Goal: Task Accomplishment & Management: Complete application form

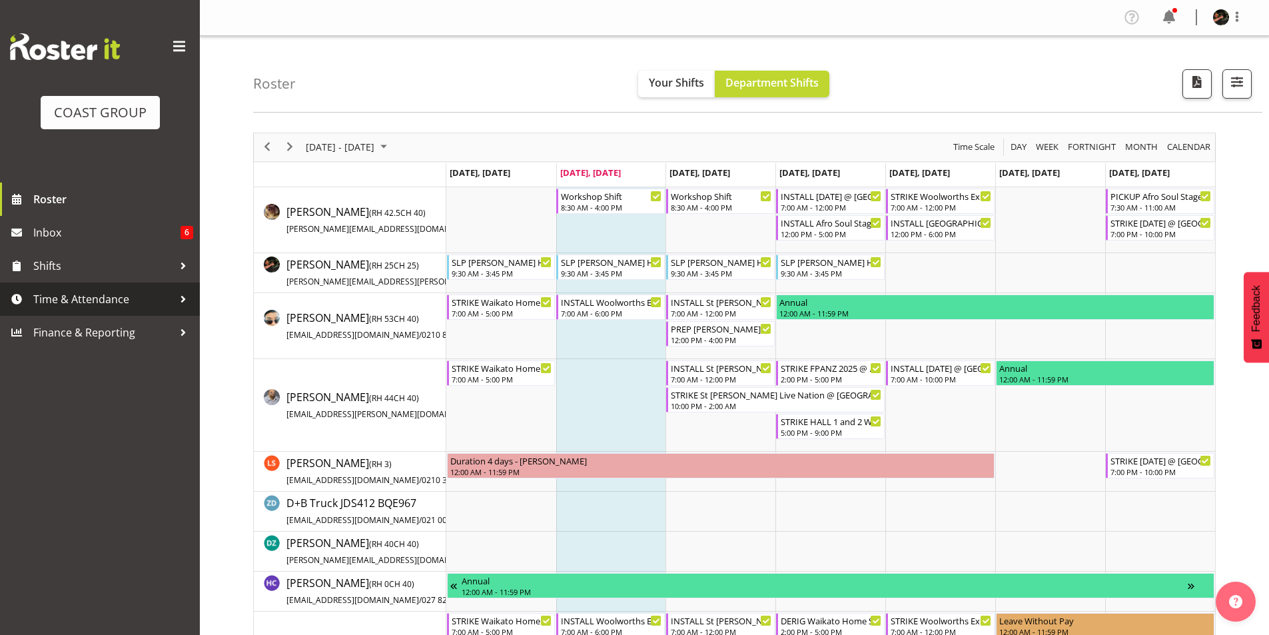
click at [86, 297] on span "Time & Attendance" at bounding box center [103, 299] width 140 height 20
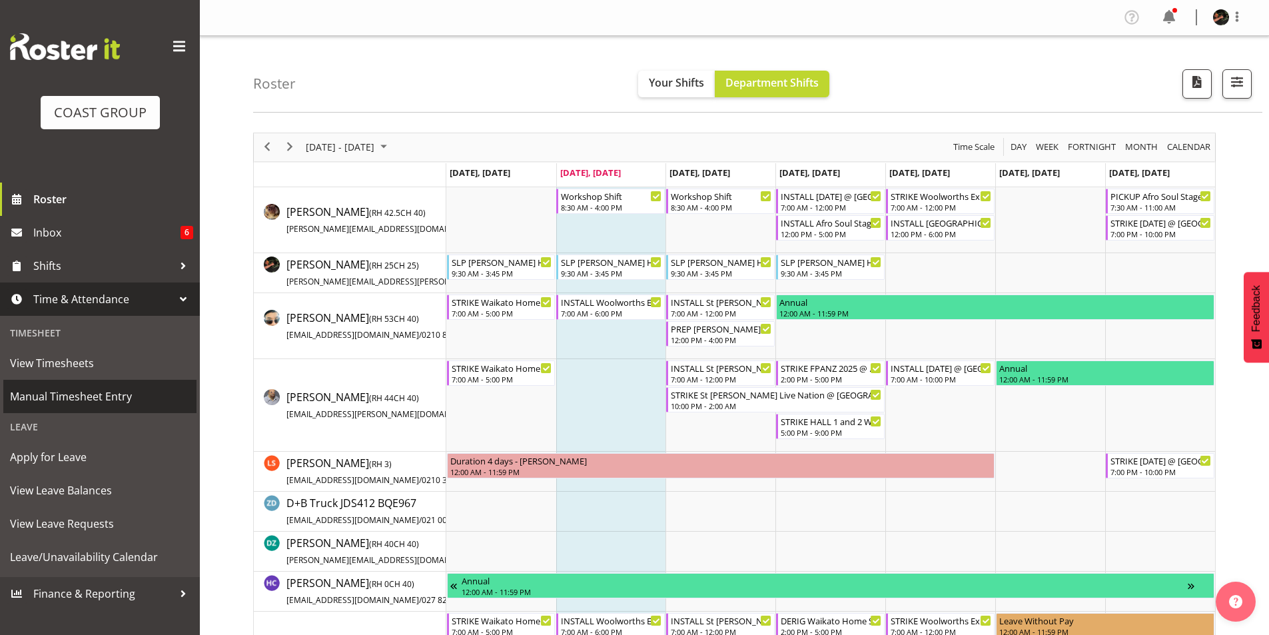
click at [67, 397] on span "Manual Timesheet Entry" at bounding box center [100, 396] width 180 height 20
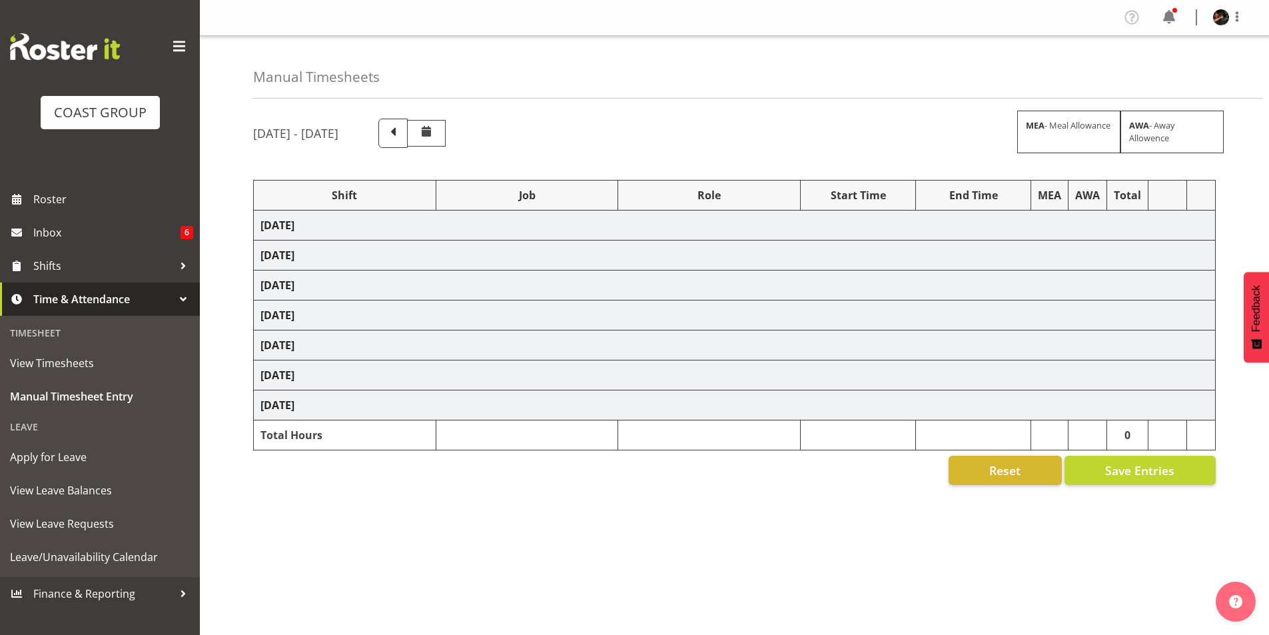
select select "70231"
select select "45"
select select "70231"
select select "45"
select select "70231"
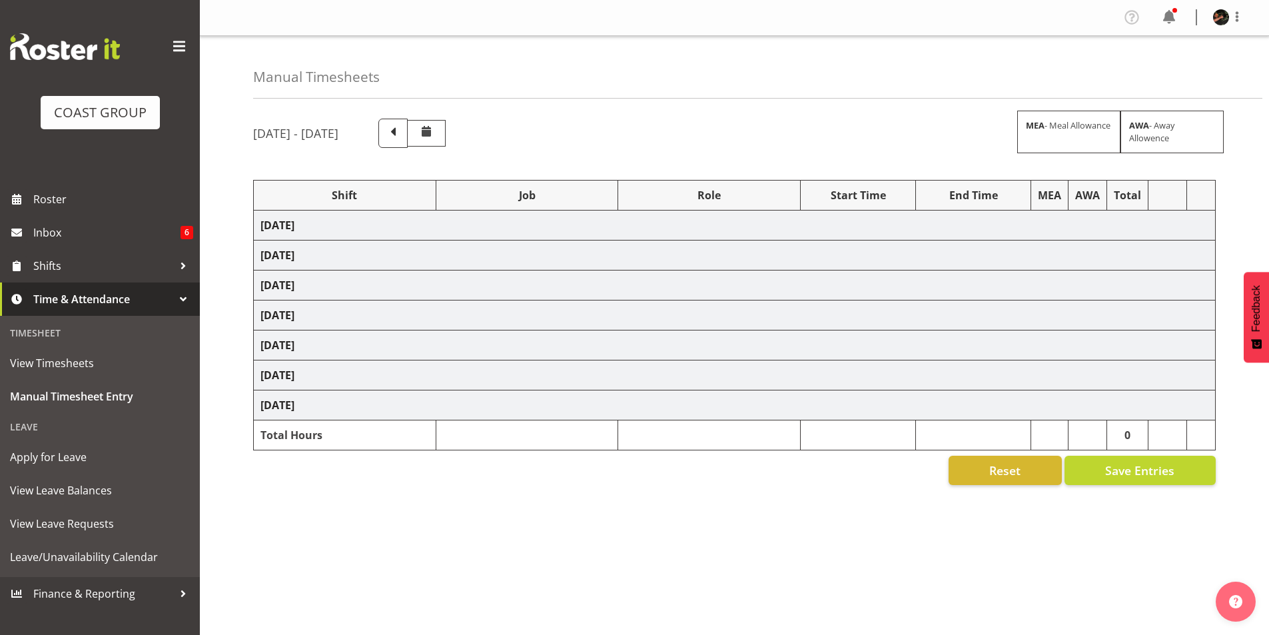
select select "45"
select select "70231"
select select "45"
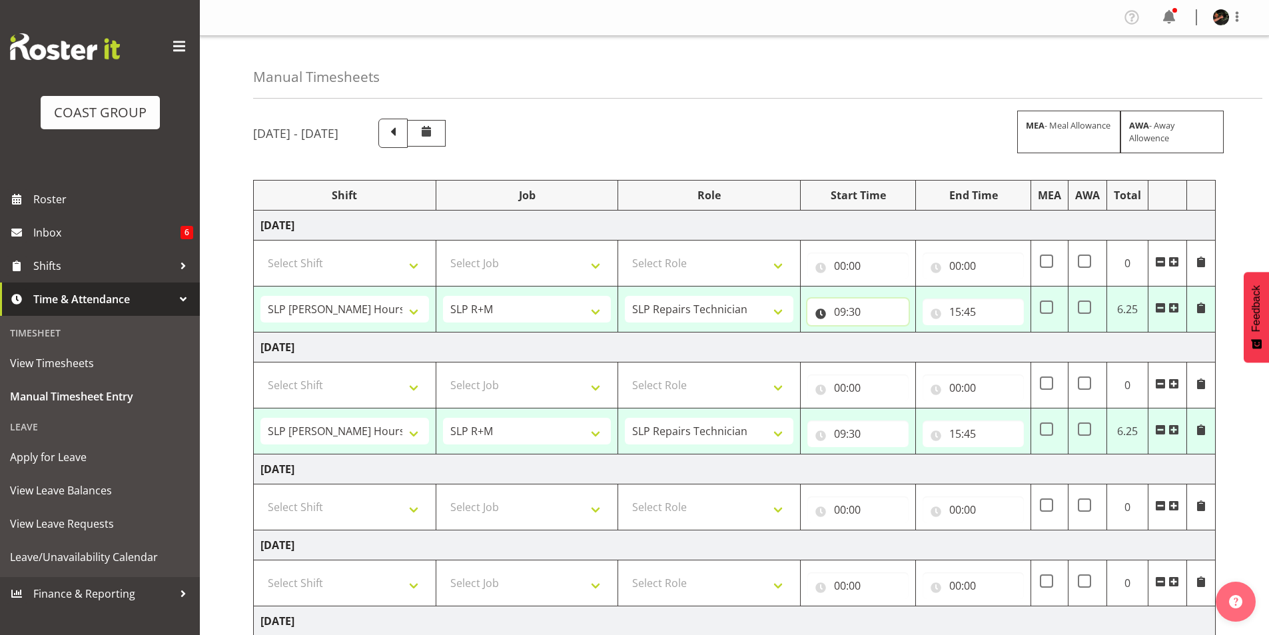
click at [843, 314] on input "09:30" at bounding box center [858, 312] width 101 height 27
click at [900, 351] on select "00 01 02 03 04 05 06 07 08 09 10 11 12 13 14 15 16 17 18 19 20 21 22 23" at bounding box center [899, 346] width 30 height 27
select select "8"
click at [884, 333] on select "00 01 02 03 04 05 06 07 08 09 10 11 12 13 14 15 16 17 18 19 20 21 22 23" at bounding box center [899, 346] width 30 height 27
type input "08:30"
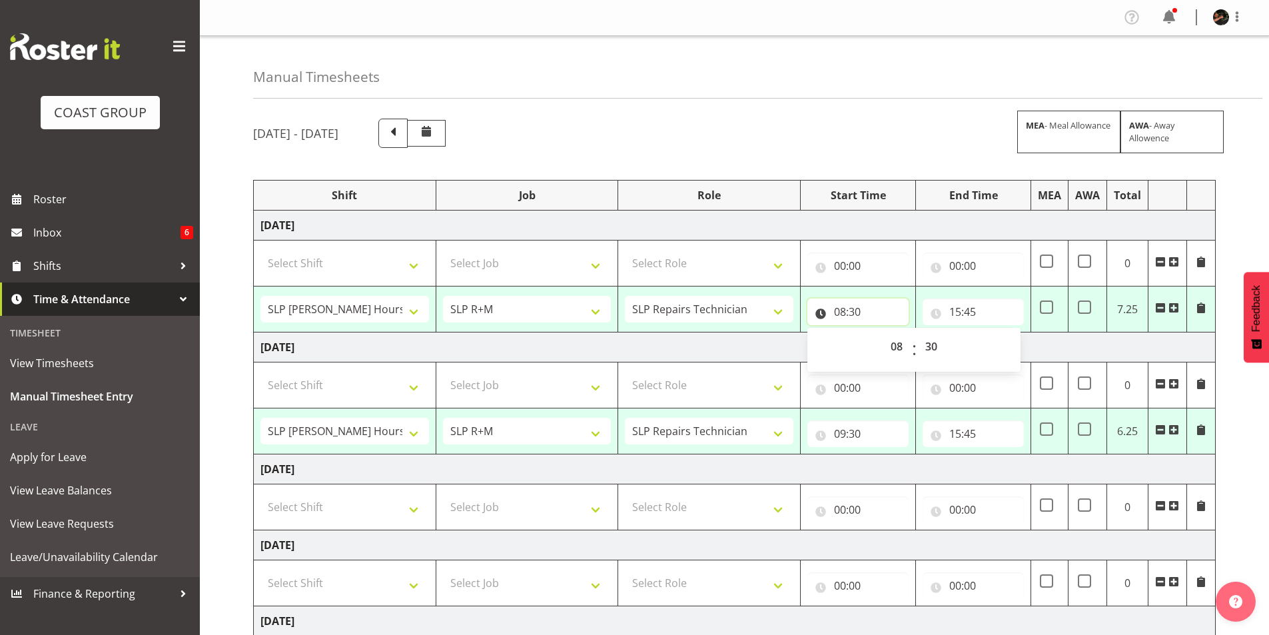
click at [857, 314] on input "08:30" at bounding box center [858, 312] width 101 height 27
drag, startPoint x: 855, startPoint y: 307, endPoint x: 864, endPoint y: 310, distance: 9.9
click at [856, 307] on input "08:30" at bounding box center [858, 312] width 101 height 27
click at [933, 349] on select "00 01 02 03 04 05 06 07 08 09 10 11 12 13 14 15 16 17 18 19 20 21 22 23 24 25 2…" at bounding box center [933, 346] width 30 height 27
select select "0"
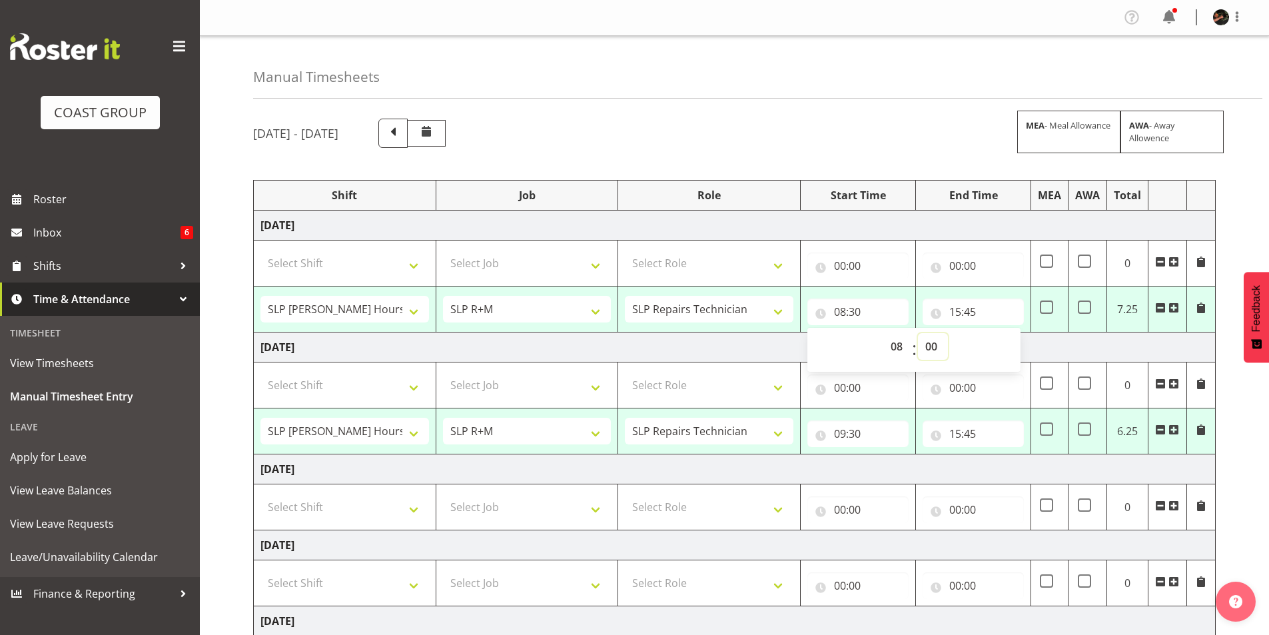
click at [918, 333] on select "00 01 02 03 04 05 06 07 08 09 10 11 12 13 14 15 16 17 18 19 20 21 22 23 24 25 2…" at bounding box center [933, 346] width 30 height 27
type input "08:00"
click at [958, 309] on input "15:45" at bounding box center [973, 312] width 101 height 27
click at [1014, 347] on select "00 01 02 03 04 05 06 07 08 09 10 11 12 13 14 15 16 17 18 19 20 21 22 23" at bounding box center [1014, 346] width 30 height 27
select select "14"
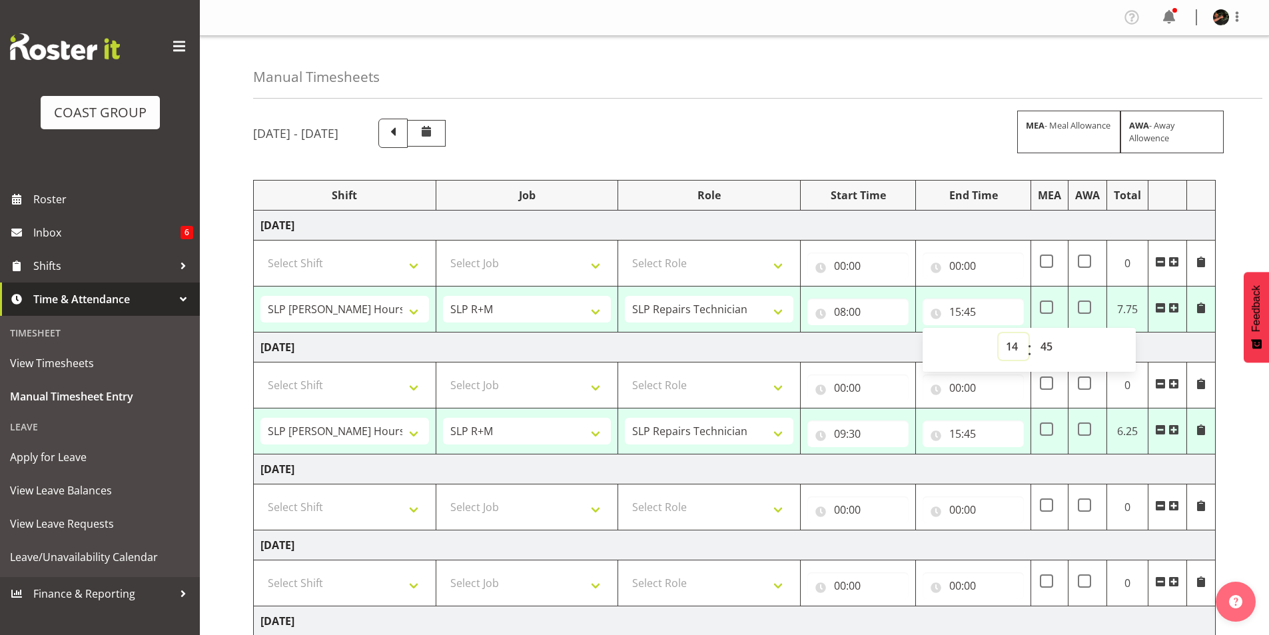
click at [999, 333] on select "00 01 02 03 04 05 06 07 08 09 10 11 12 13 14 15 16 17 18 19 20 21 22 23" at bounding box center [1014, 346] width 30 height 27
type input "14:45"
click at [1047, 346] on select "00 01 02 03 04 05 06 07 08 09 10 11 12 13 14 15 16 17 18 19 20 21 22 23 24 25 2…" at bounding box center [1049, 346] width 30 height 27
select select "30"
click at [1034, 333] on select "00 01 02 03 04 05 06 07 08 09 10 11 12 13 14 15 16 17 18 19 20 21 22 23 24 25 2…" at bounding box center [1049, 346] width 30 height 27
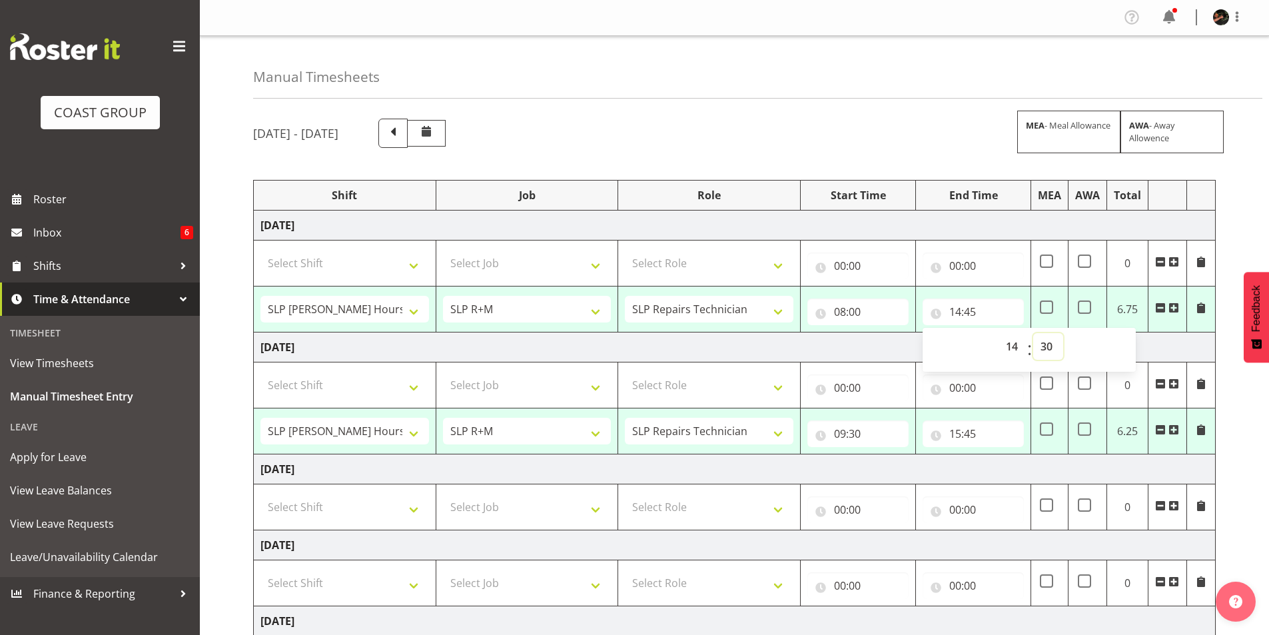
type input "14:30"
click at [844, 436] on input "09:30" at bounding box center [858, 433] width 101 height 27
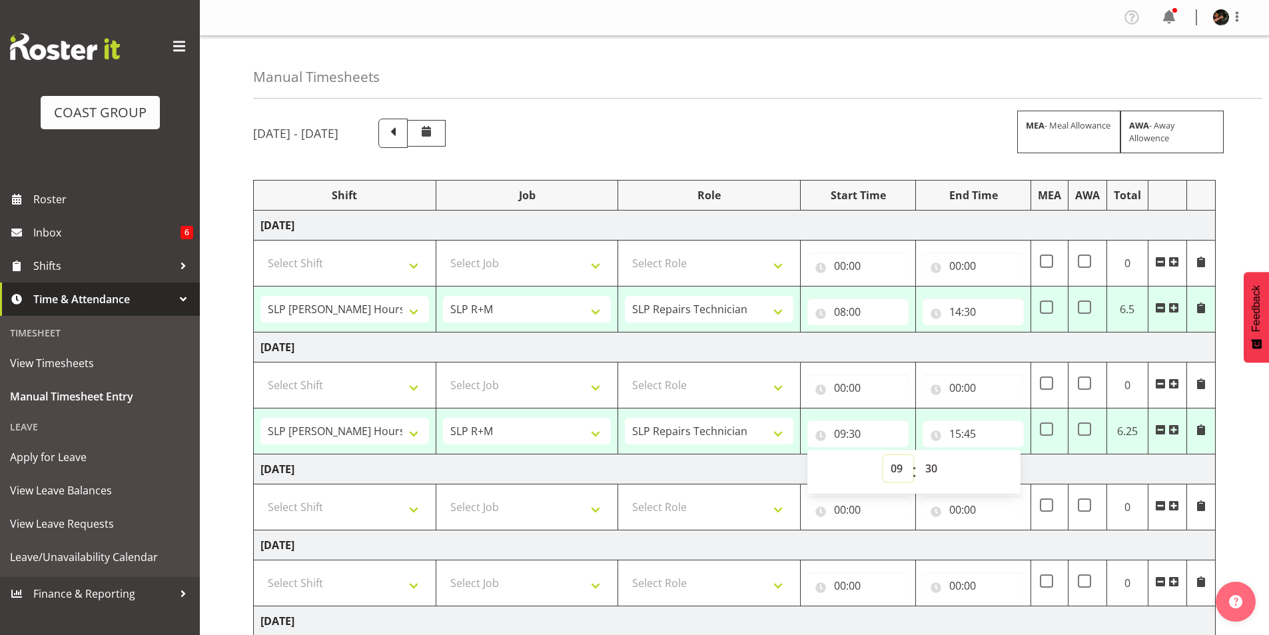
click at [896, 468] on select "00 01 02 03 04 05 06 07 08 09 10 11 12 13 14 15 16 17 18 19 20 21 22 23" at bounding box center [899, 468] width 30 height 27
select select "8"
click at [884, 455] on select "00 01 02 03 04 05 06 07 08 09 10 11 12 13 14 15 16 17 18 19 20 21 22 23" at bounding box center [899, 468] width 30 height 27
type input "08:30"
click at [929, 468] on select "00 01 02 03 04 05 06 07 08 09 10 11 12 13 14 15 16 17 18 19 20 21 22 23 24 25 2…" at bounding box center [933, 468] width 30 height 27
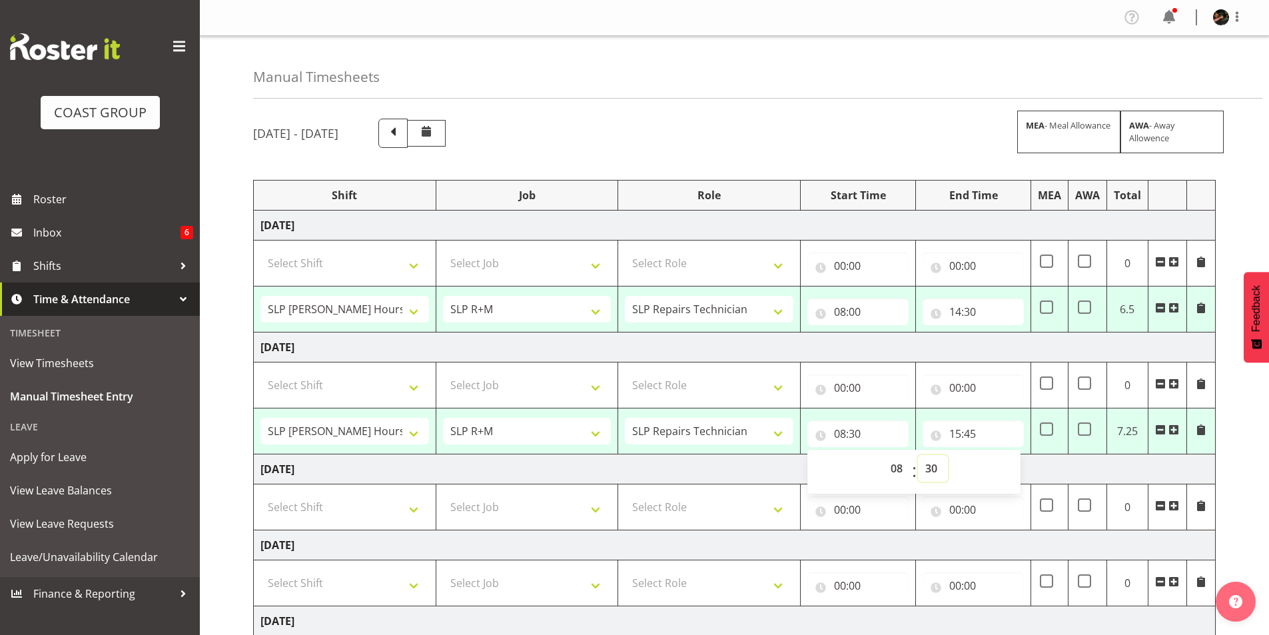
select select "0"
click at [918, 455] on select "00 01 02 03 04 05 06 07 08 09 10 11 12 13 14 15 16 17 18 19 20 21 22 23 24 25 2…" at bounding box center [933, 468] width 30 height 27
type input "08:00"
click at [958, 434] on input "15:45" at bounding box center [973, 433] width 101 height 27
drag, startPoint x: 1012, startPoint y: 473, endPoint x: 1006, endPoint y: 471, distance: 7.0
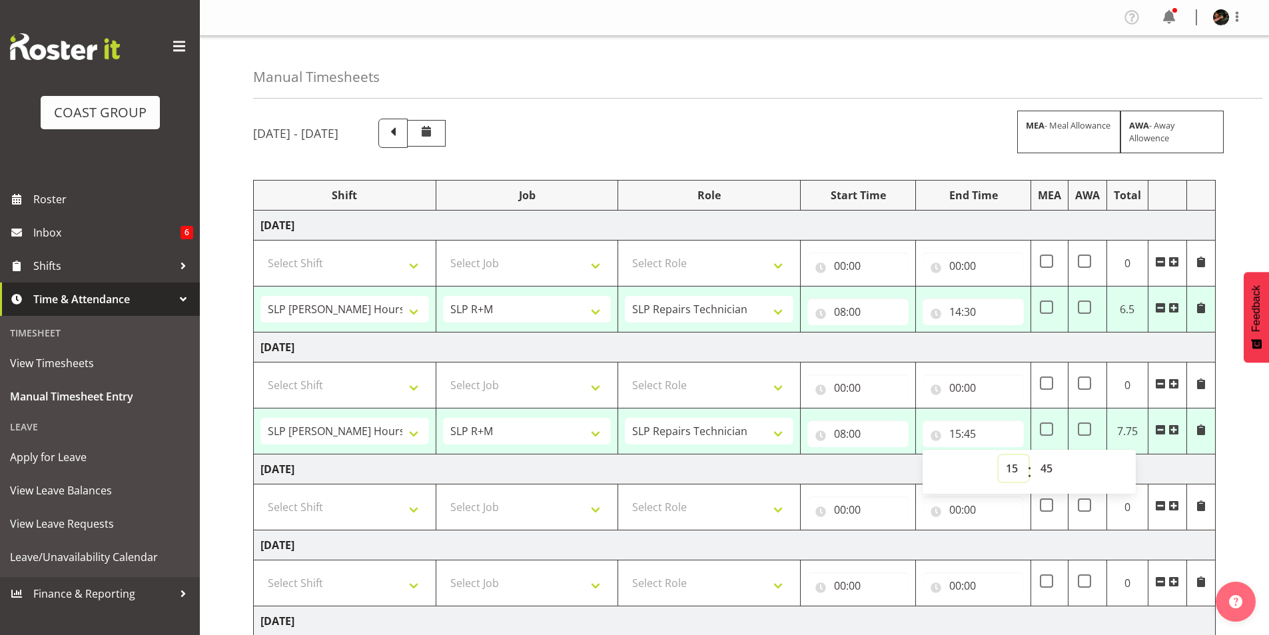
click at [1012, 473] on select "00 01 02 03 04 05 06 07 08 09 10 11 12 13 14 15 16 17 18 19 20 21 22 23" at bounding box center [1014, 468] width 30 height 27
select select "14"
click at [999, 455] on select "00 01 02 03 04 05 06 07 08 09 10 11 12 13 14 15 16 17 18 19 20 21 22 23" at bounding box center [1014, 468] width 30 height 27
type input "14:45"
drag, startPoint x: 1043, startPoint y: 466, endPoint x: 1025, endPoint y: 466, distance: 18.0
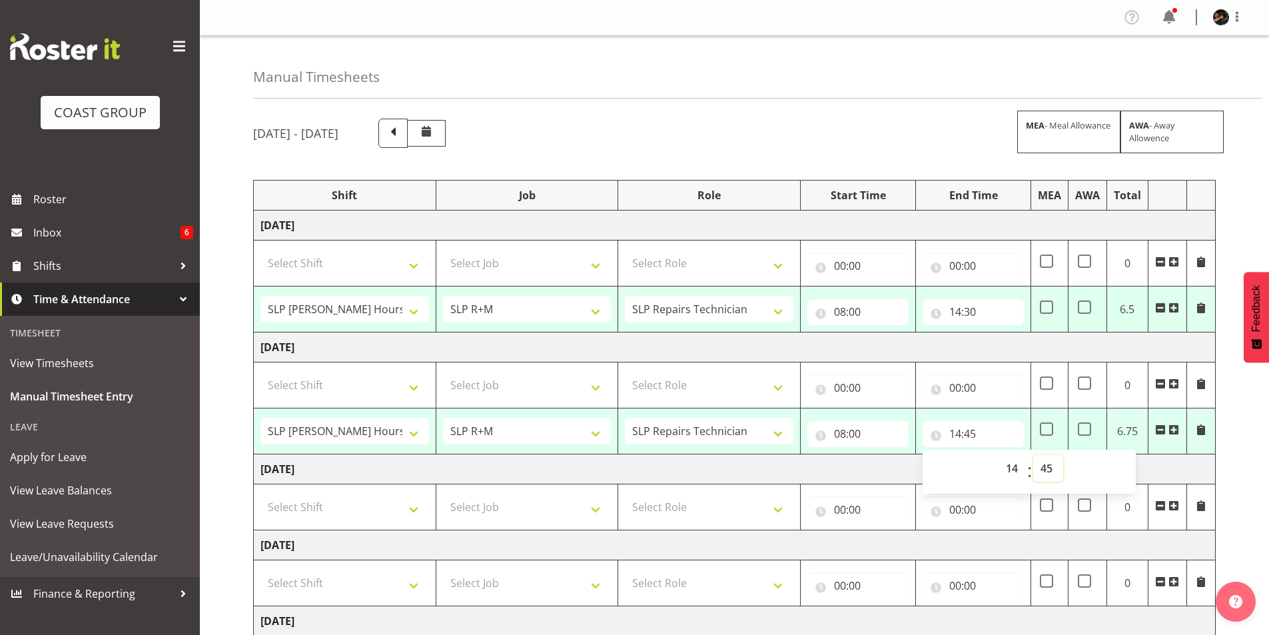
click at [1043, 466] on select "00 01 02 03 04 05 06 07 08 09 10 11 12 13 14 15 16 17 18 19 20 21 22 23 24 25 2…" at bounding box center [1049, 468] width 30 height 27
select select "15"
click at [1034, 455] on select "00 01 02 03 04 05 06 07 08 09 10 11 12 13 14 15 16 17 18 19 20 21 22 23 24 25 2…" at bounding box center [1049, 468] width 30 height 27
type input "14:15"
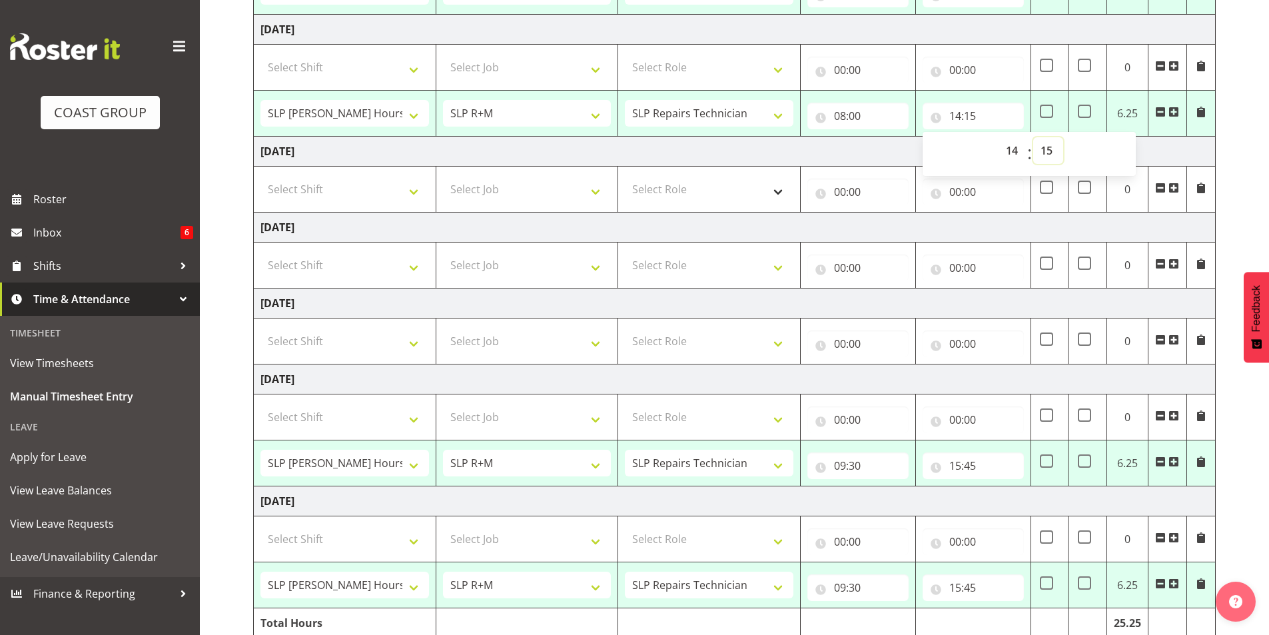
scroll to position [333, 0]
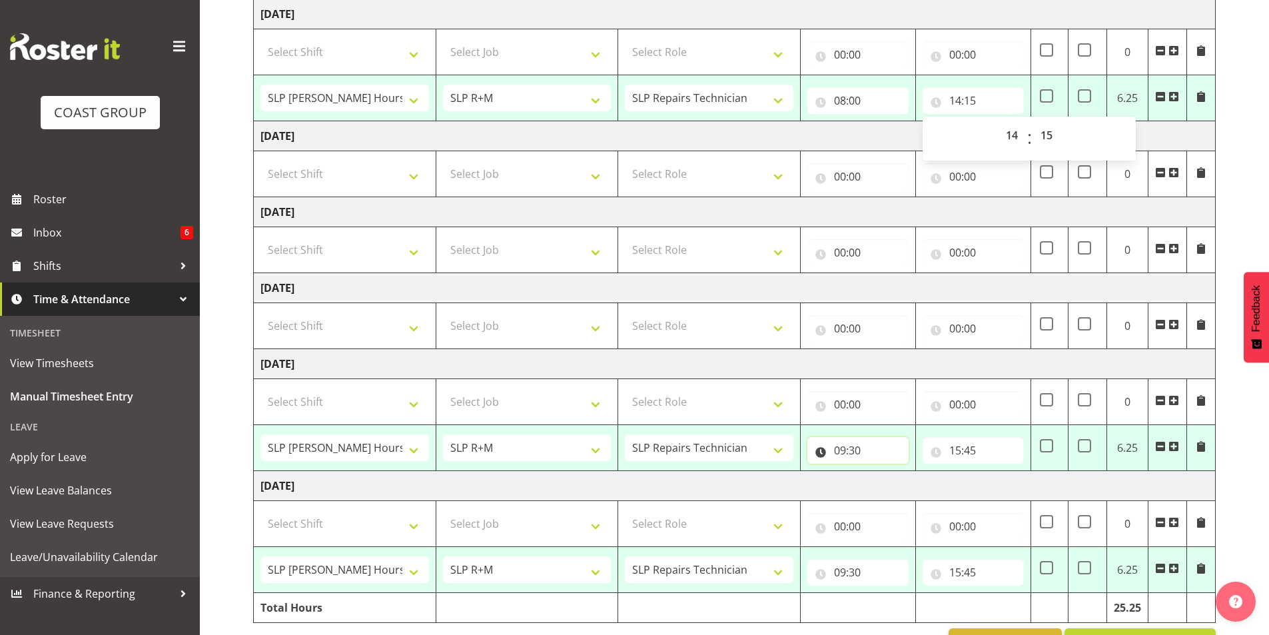
click at [842, 453] on input "09:30" at bounding box center [858, 450] width 101 height 27
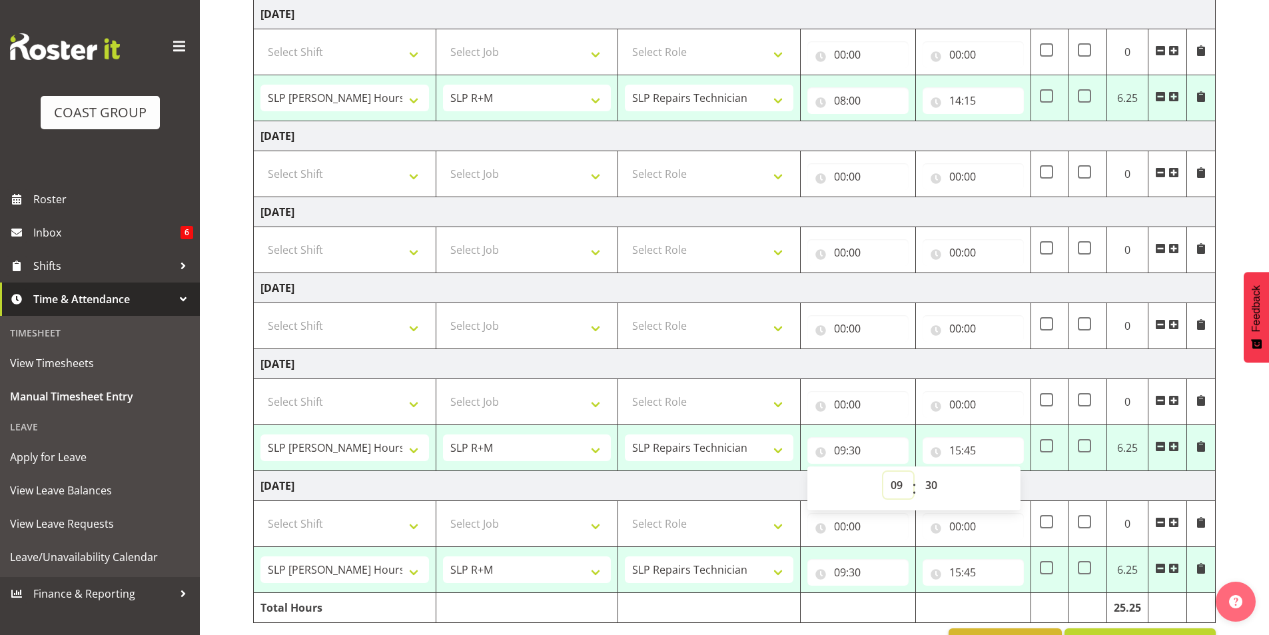
click at [894, 487] on select "00 01 02 03 04 05 06 07 08 09 10 11 12 13 14 15 16 17 18 19 20 21 22 23" at bounding box center [899, 485] width 30 height 27
select select "8"
click at [884, 472] on select "00 01 02 03 04 05 06 07 08 09 10 11 12 13 14 15 16 17 18 19 20 21 22 23" at bounding box center [899, 485] width 30 height 27
type input "08:30"
click at [934, 482] on select "00 01 02 03 04 05 06 07 08 09 10 11 12 13 14 15 16 17 18 19 20 21 22 23 24 25 2…" at bounding box center [933, 485] width 30 height 27
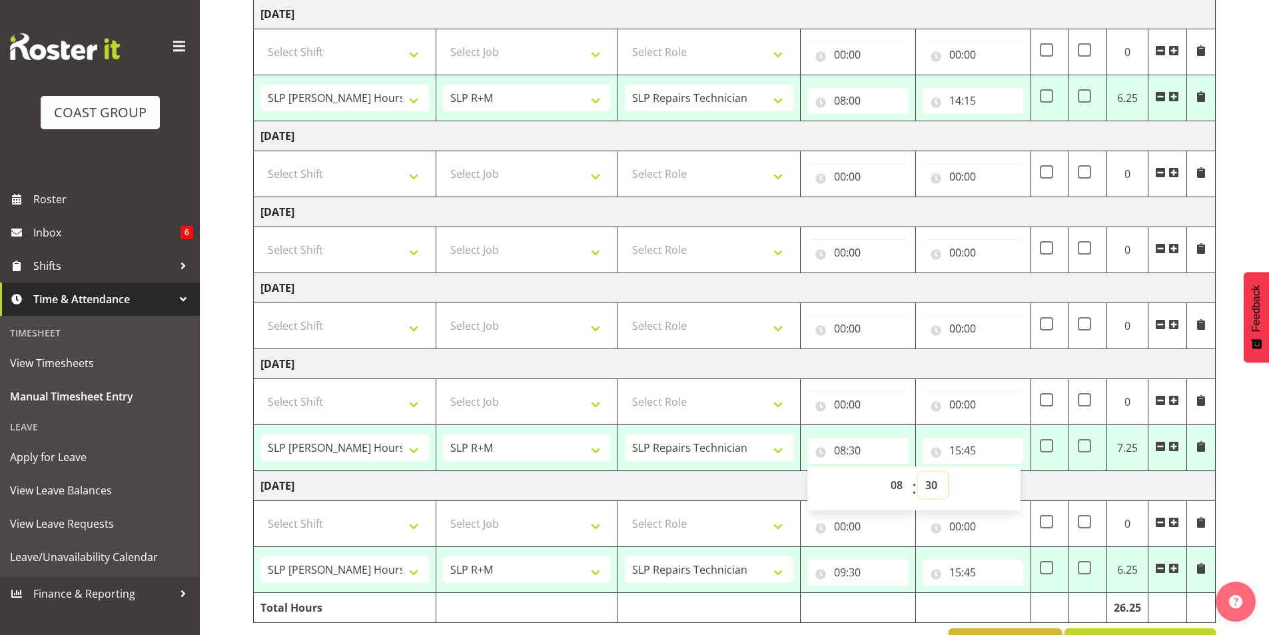
select select "15"
click at [918, 472] on select "00 01 02 03 04 05 06 07 08 09 10 11 12 13 14 15 16 17 18 19 20 21 22 23 24 25 2…" at bounding box center [933, 485] width 30 height 27
type input "08:15"
drag, startPoint x: 954, startPoint y: 451, endPoint x: 940, endPoint y: 460, distance: 16.3
click at [954, 450] on input "15:45" at bounding box center [973, 450] width 101 height 27
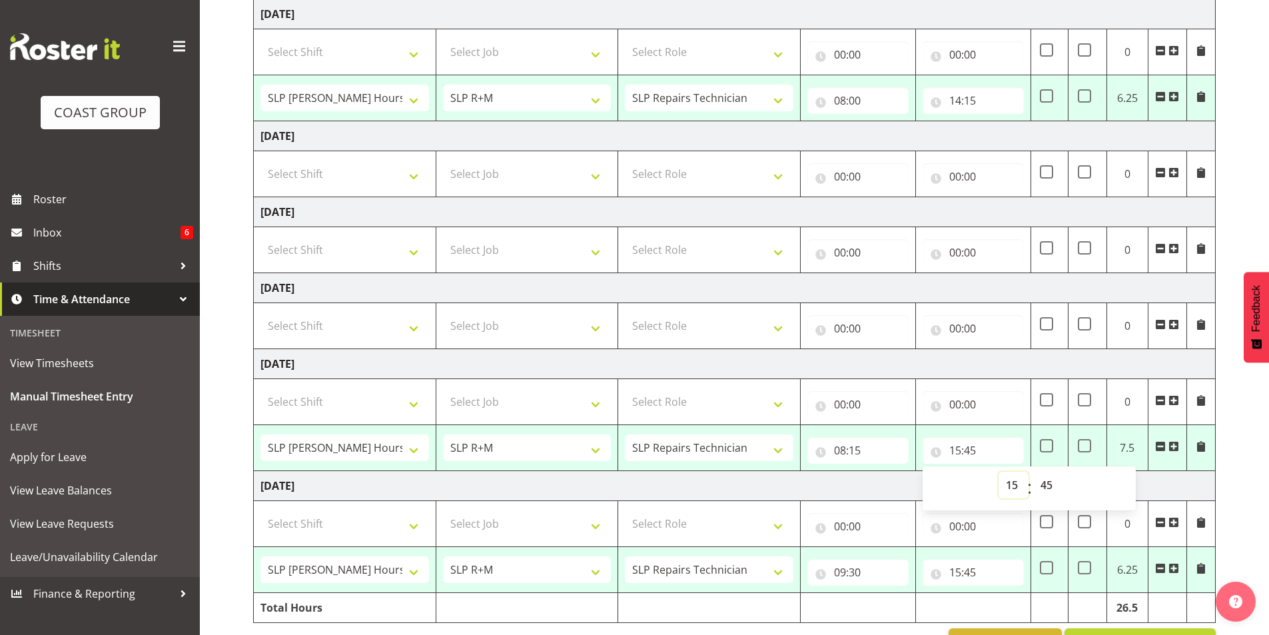
click at [1007, 485] on select "00 01 02 03 04 05 06 07 08 09 10 11 12 13 14 15 16 17 18 19 20 21 22 23" at bounding box center [1014, 485] width 30 height 27
select select "14"
click at [999, 472] on select "00 01 02 03 04 05 06 07 08 09 10 11 12 13 14 15 16 17 18 19 20 21 22 23" at bounding box center [1014, 485] width 30 height 27
type input "14:45"
click at [1048, 487] on select "00 01 02 03 04 05 06 07 08 09 10 11 12 13 14 15 16 17 18 19 20 21 22 23 24 25 2…" at bounding box center [1049, 485] width 30 height 27
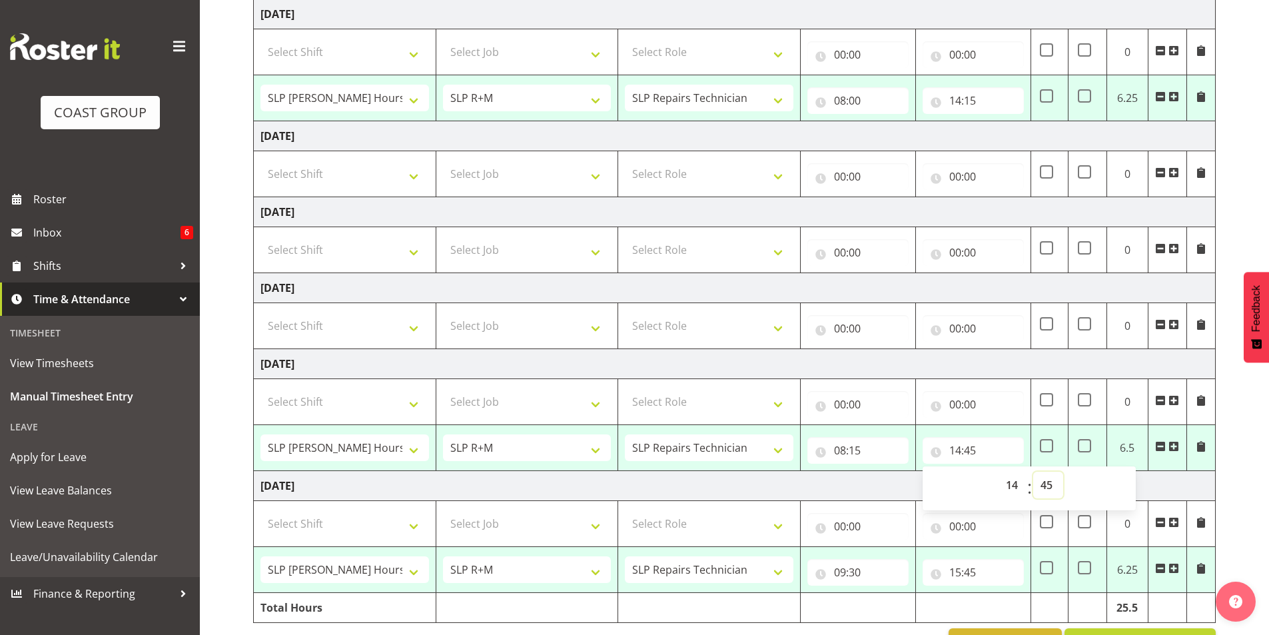
select select "15"
click at [1034, 472] on select "00 01 02 03 04 05 06 07 08 09 10 11 12 13 14 15 16 17 18 19 20 21 22 23 24 25 2…" at bounding box center [1049, 485] width 30 height 27
type input "14:15"
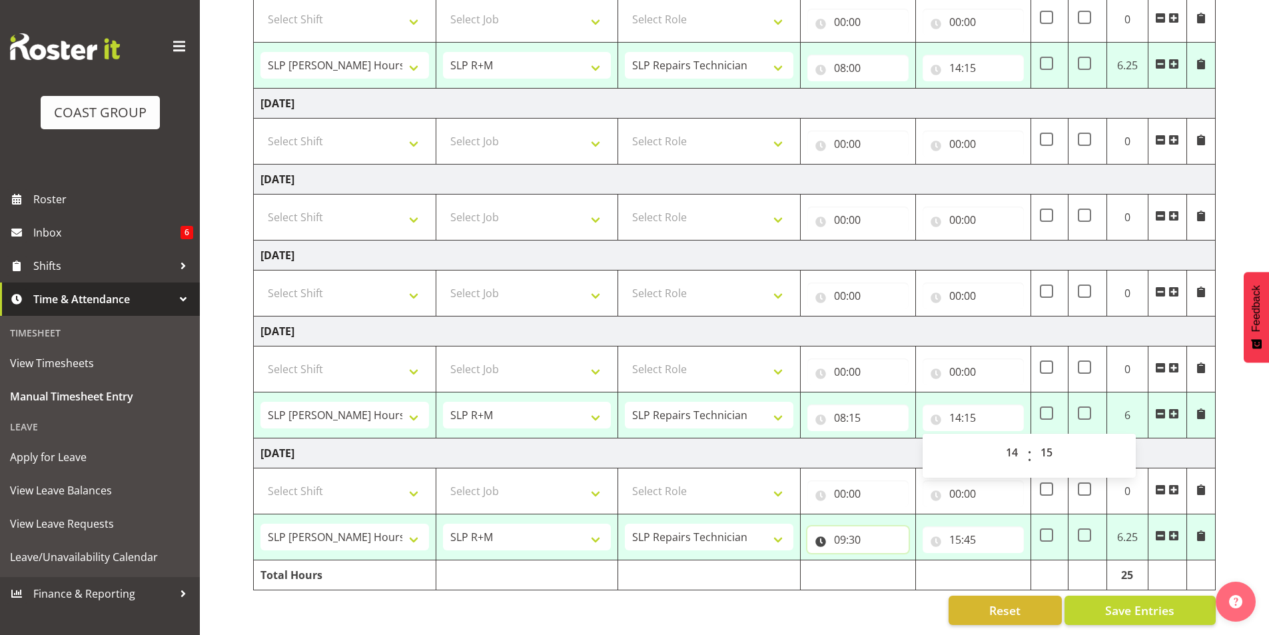
click at [843, 531] on input "09:30" at bounding box center [858, 539] width 101 height 27
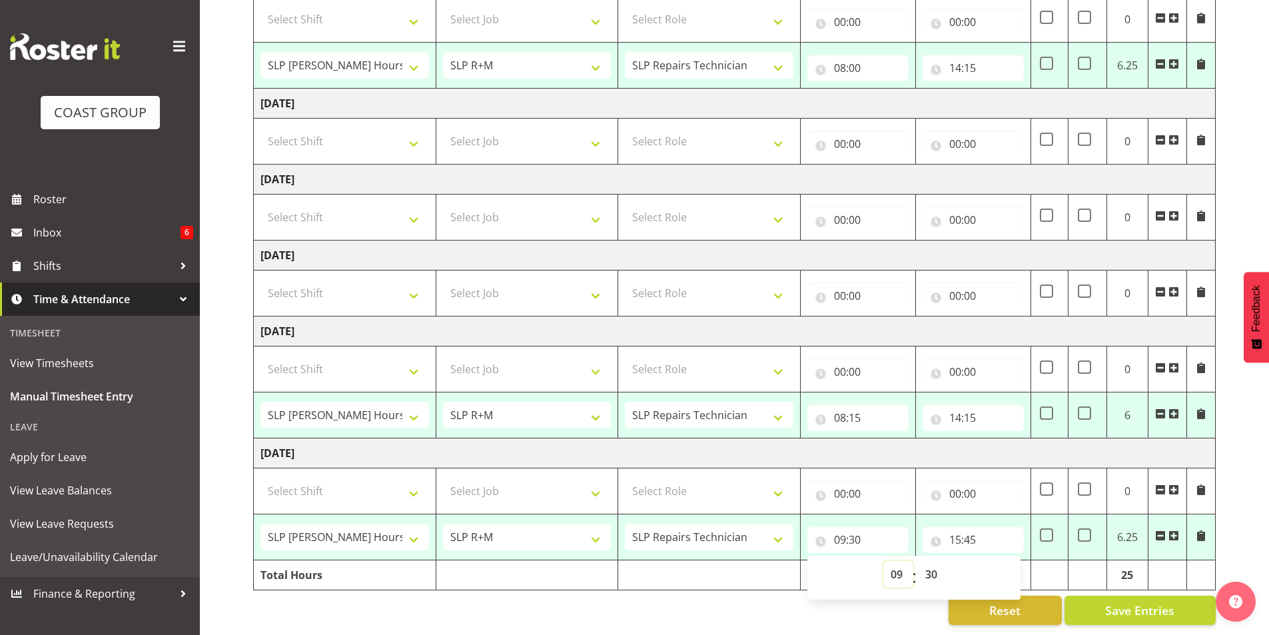
click at [898, 565] on select "00 01 02 03 04 05 06 07 08 09 10 11 12 13 14 15 16 17 18 19 20 21 22 23" at bounding box center [899, 574] width 30 height 27
select select "8"
click at [884, 561] on select "00 01 02 03 04 05 06 07 08 09 10 11 12 13 14 15 16 17 18 19 20 21 22 23" at bounding box center [899, 574] width 30 height 27
type input "08:30"
click at [930, 563] on select "00 01 02 03 04 05 06 07 08 09 10 11 12 13 14 15 16 17 18 19 20 21 22 23 24 25 2…" at bounding box center [933, 574] width 30 height 27
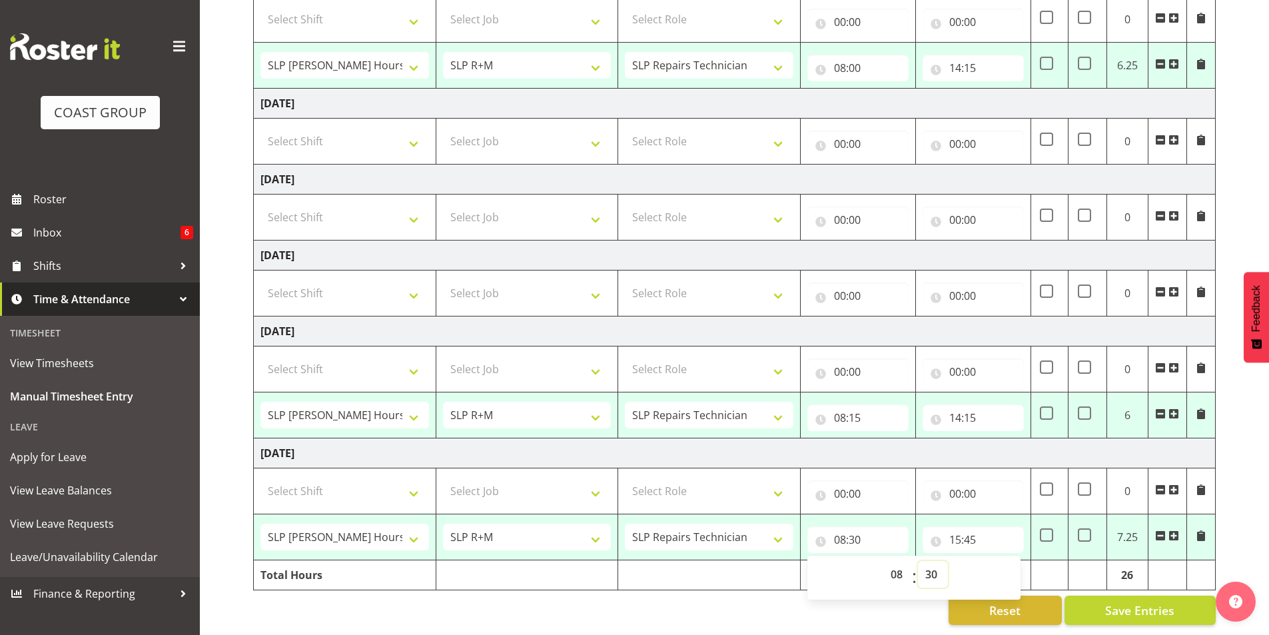
select select "15"
click at [918, 561] on select "00 01 02 03 04 05 06 07 08 09 10 11 12 13 14 15 16 17 18 19 20 21 22 23 24 25 2…" at bounding box center [933, 574] width 30 height 27
type input "08:15"
click at [956, 528] on input "15:45" at bounding box center [973, 539] width 101 height 27
click at [1008, 564] on select "00 01 02 03 04 05 06 07 08 09 10 11 12 13 14 15 16 17 18 19 20 21 22 23" at bounding box center [1014, 574] width 30 height 27
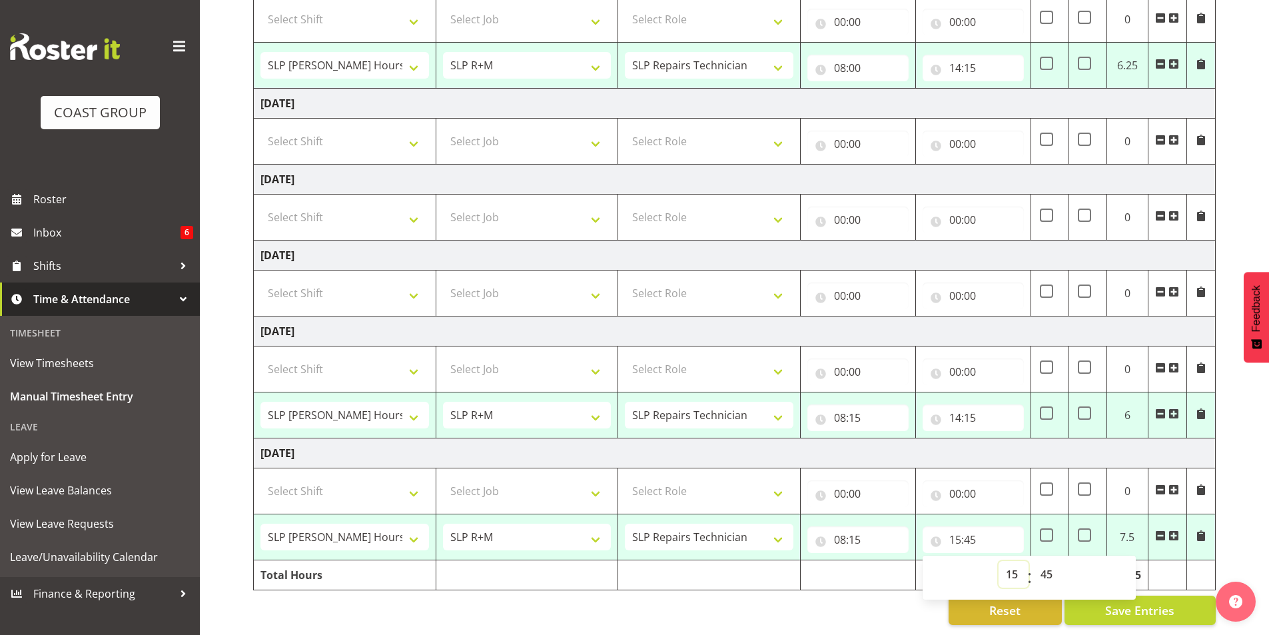
select select "14"
click at [999, 561] on select "00 01 02 03 04 05 06 07 08 09 10 11 12 13 14 15 16 17 18 19 20 21 22 23" at bounding box center [1014, 574] width 30 height 27
type input "14:45"
drag, startPoint x: 1046, startPoint y: 566, endPoint x: 1024, endPoint y: 528, distance: 44.1
click at [1046, 565] on select "00 01 02 03 04 05 06 07 08 09 10 11 12 13 14 15 16 17 18 19 20 21 22 23 24 25 2…" at bounding box center [1049, 574] width 30 height 27
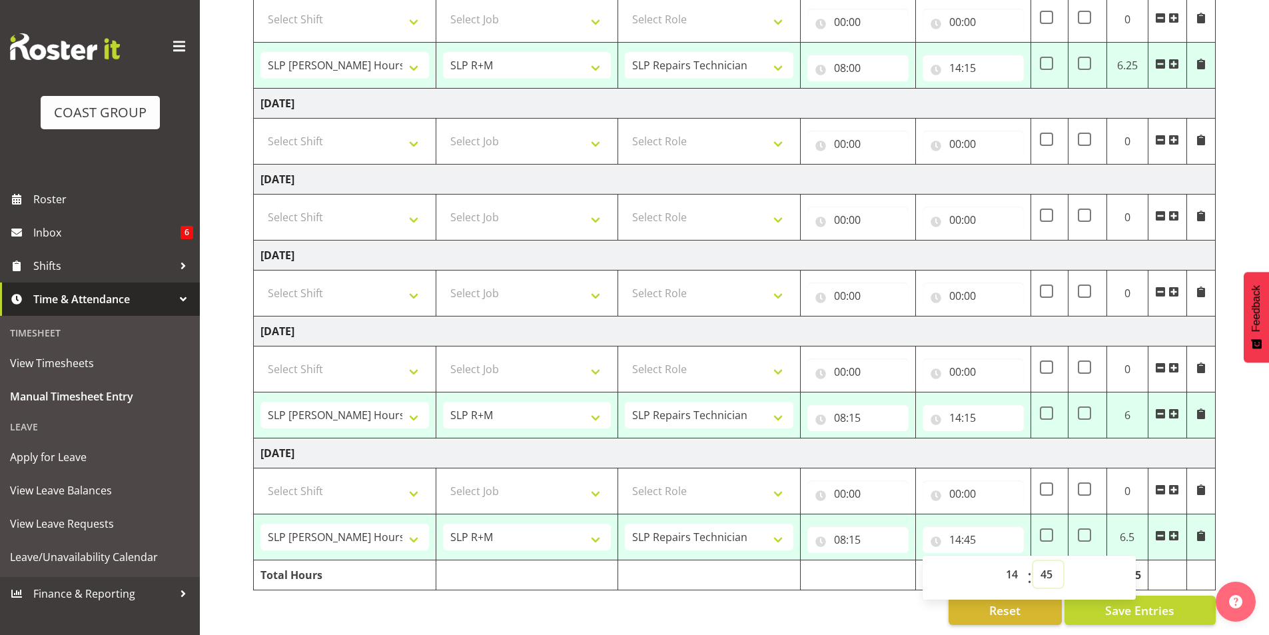
select select "15"
click at [1034, 561] on select "00 01 02 03 04 05 06 07 08 09 10 11 12 13 14 15 16 17 18 19 20 21 22 23 24 25 2…" at bounding box center [1049, 574] width 30 height 27
type input "14:15"
click at [890, 566] on td at bounding box center [858, 575] width 115 height 30
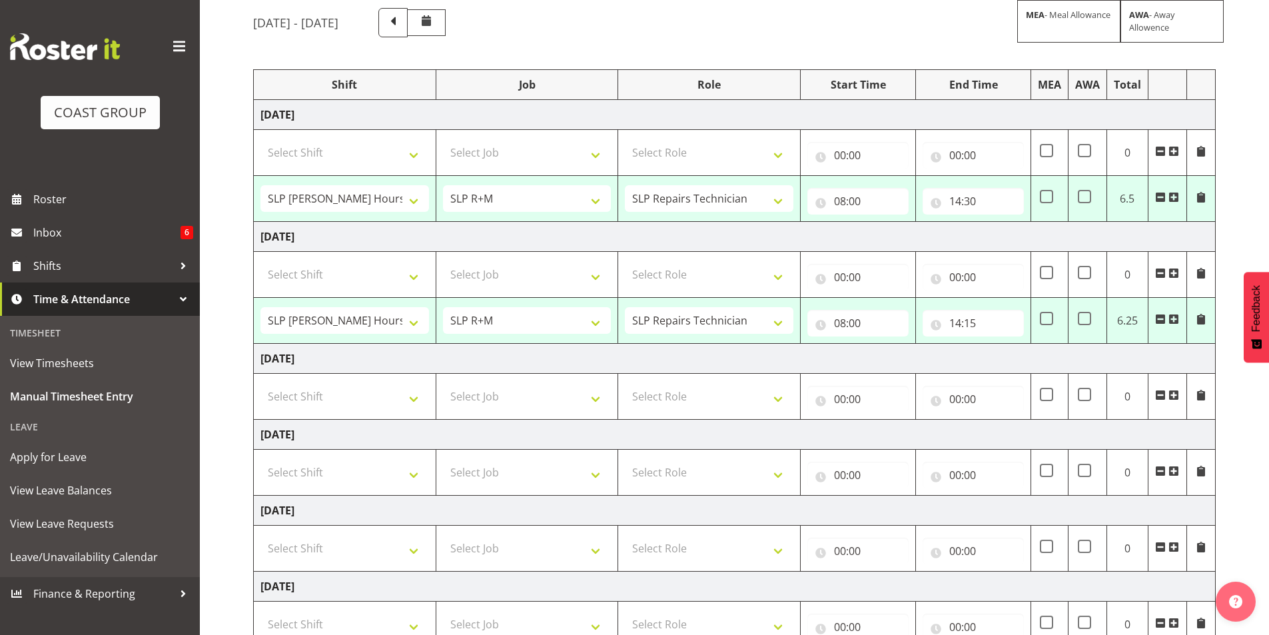
scroll to position [109, 0]
click at [970, 325] on input "14:15" at bounding box center [973, 324] width 101 height 27
click at [1048, 363] on select "00 01 02 03 04 05 06 07 08 09 10 11 12 13 14 15 16 17 18 19 20 21 22 23 24 25 2…" at bounding box center [1049, 359] width 30 height 27
select select "30"
click at [1034, 346] on select "00 01 02 03 04 05 06 07 08 09 10 11 12 13 14 15 16 17 18 19 20 21 22 23 24 25 2…" at bounding box center [1049, 359] width 30 height 27
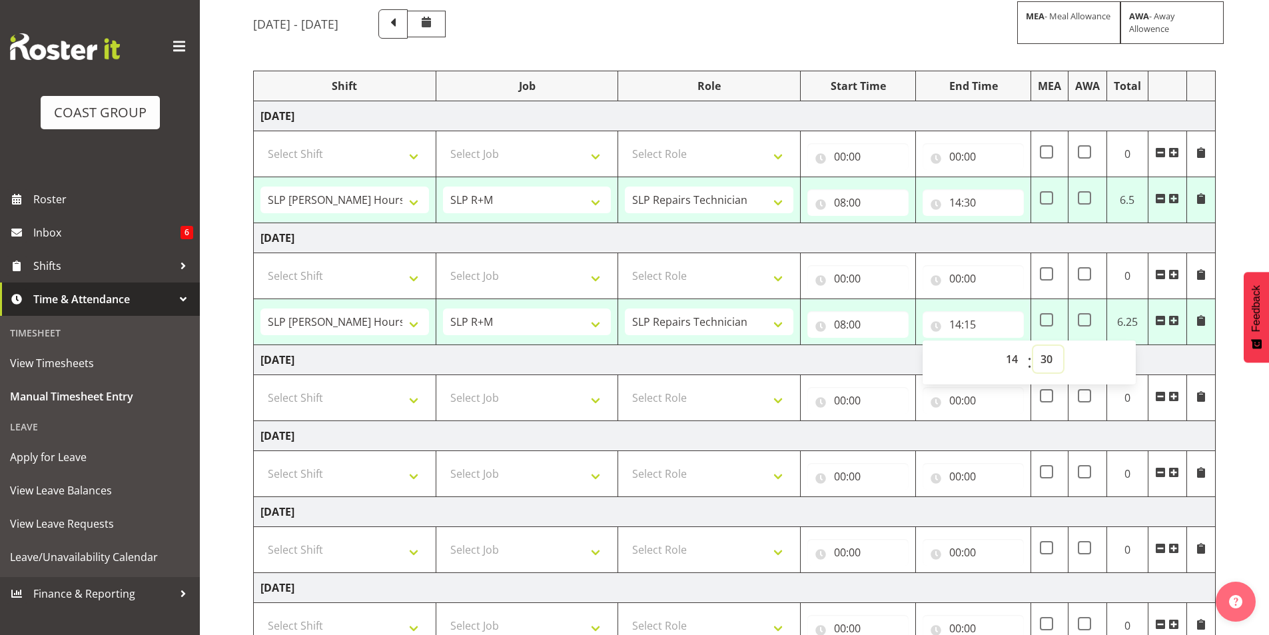
type input "14:30"
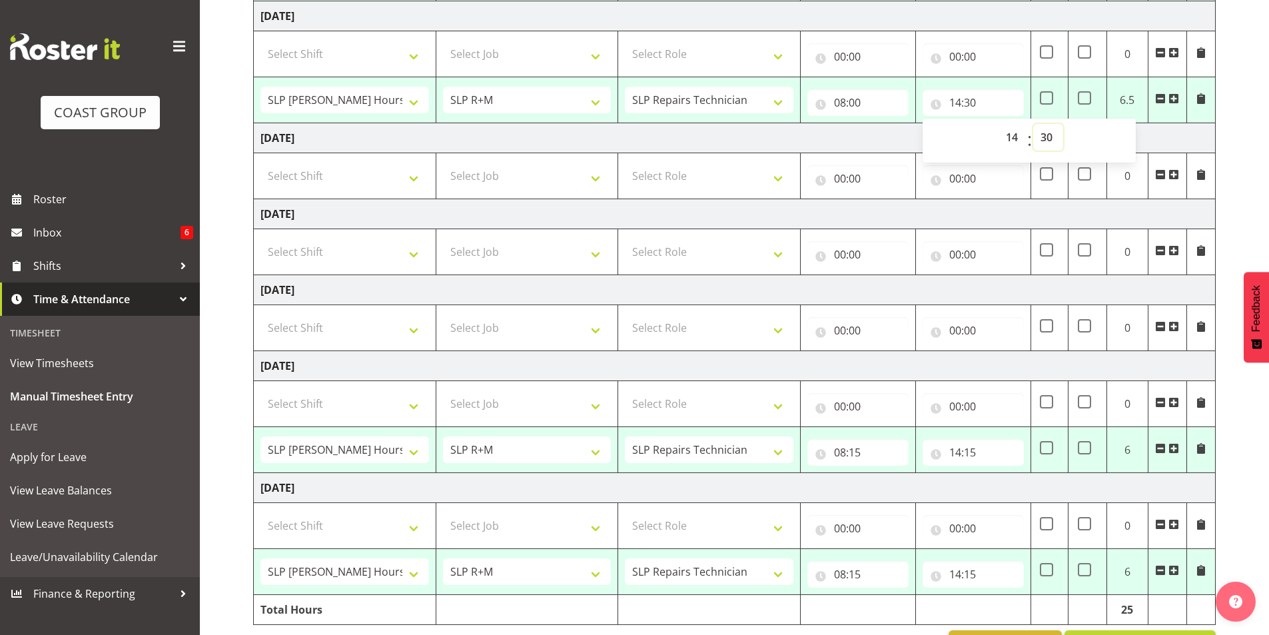
scroll to position [376, 0]
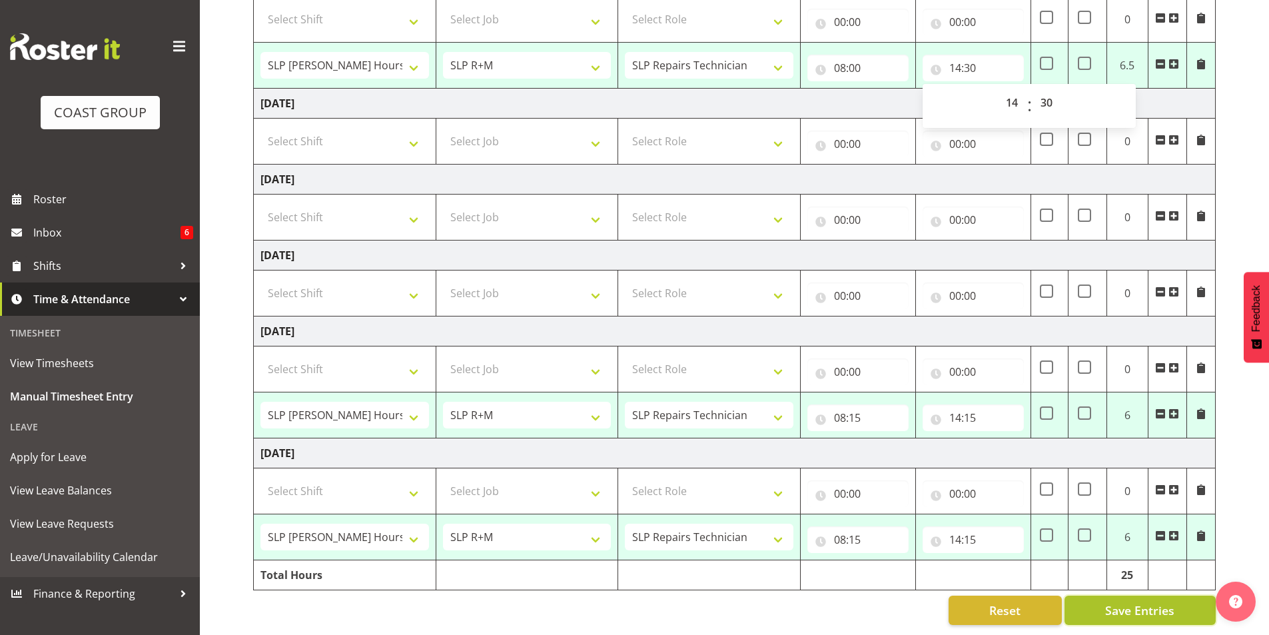
click at [1134, 602] on span "Save Entries" at bounding box center [1140, 610] width 69 height 17
select select "70231"
select select "45"
type input "08:00"
type input "14:30"
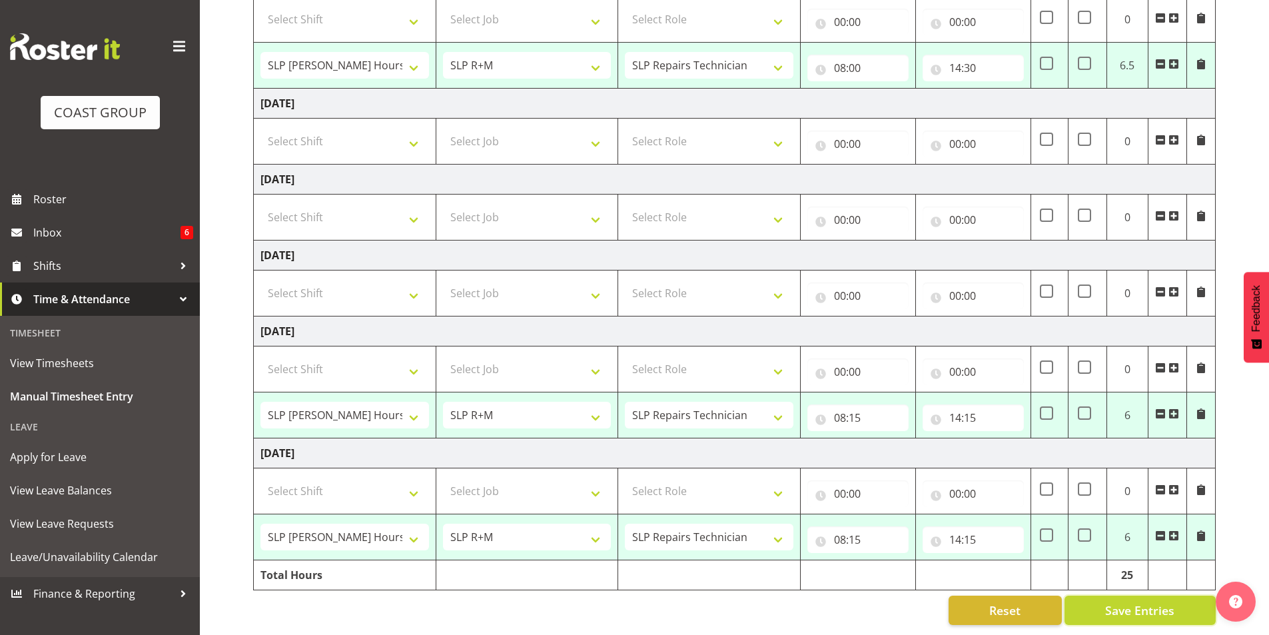
select select "70231"
select select "45"
type input "08:00"
type input "14:30"
select select "70231"
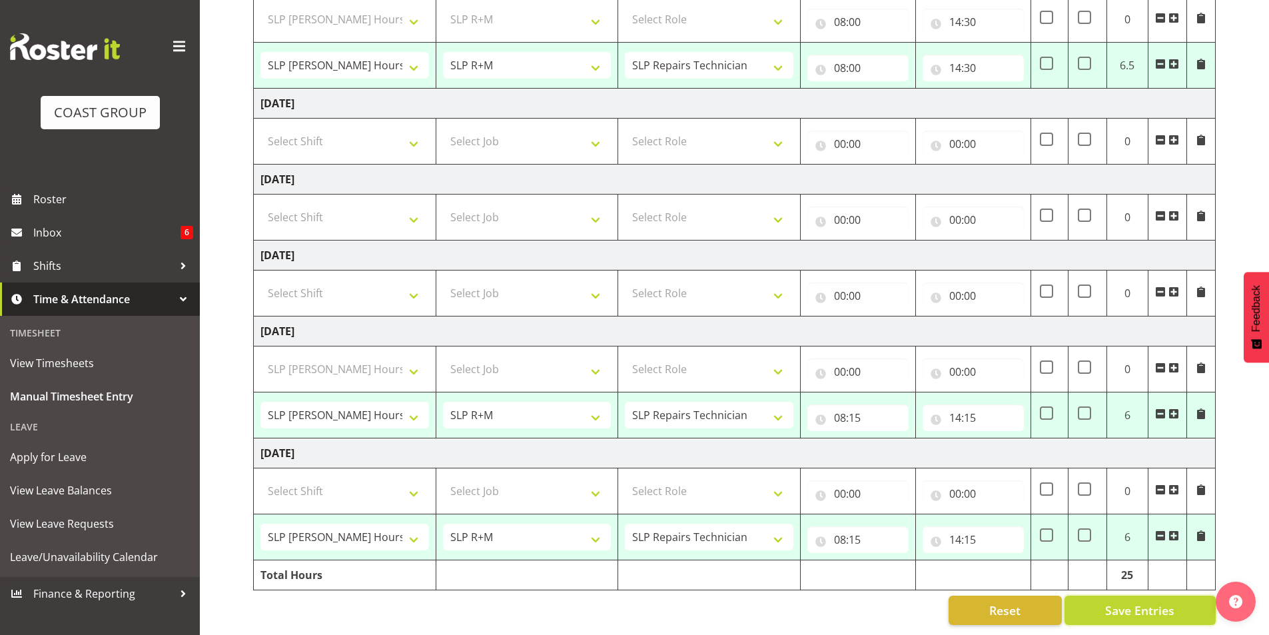
select select "45"
type input "08:15"
type input "14:15"
select select "70231"
select select "45"
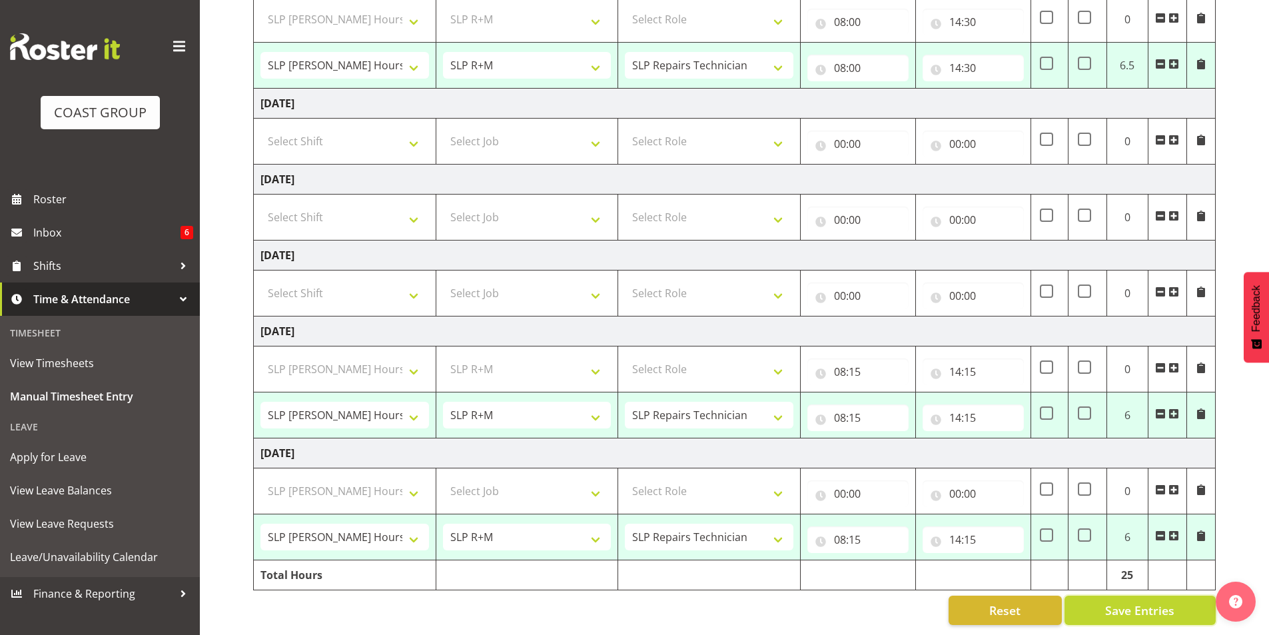
type input "08:15"
type input "14:15"
select select "70231"
select select "45"
select select "70231"
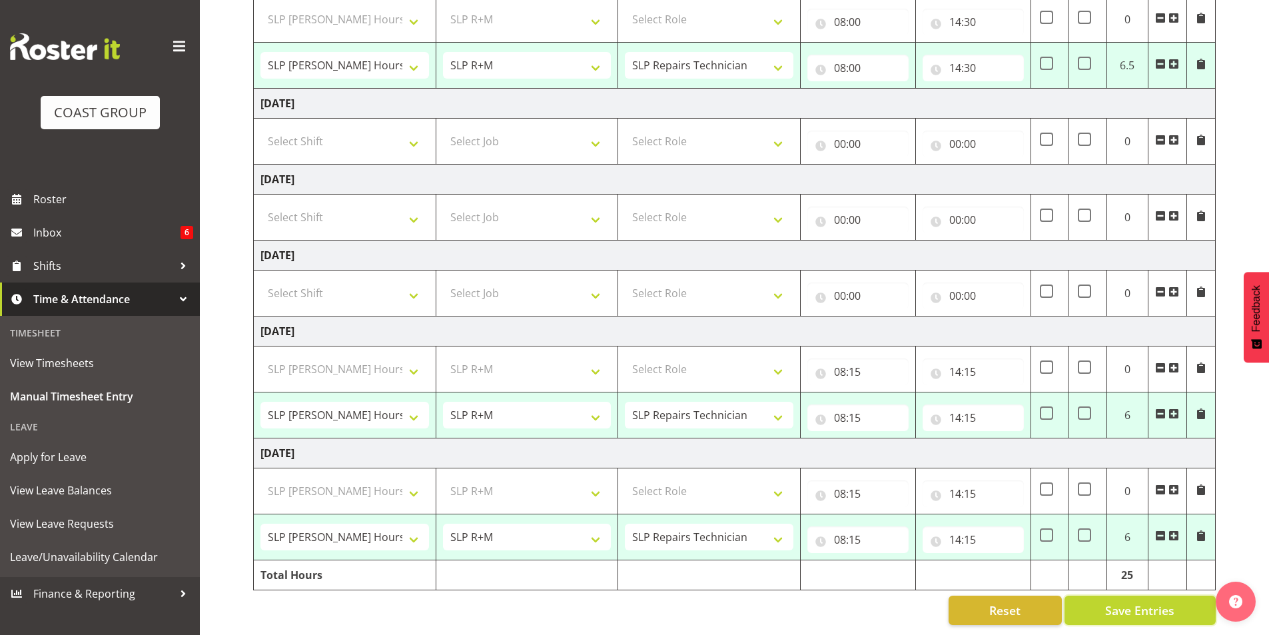
select select "45"
select select "70231"
select select "45"
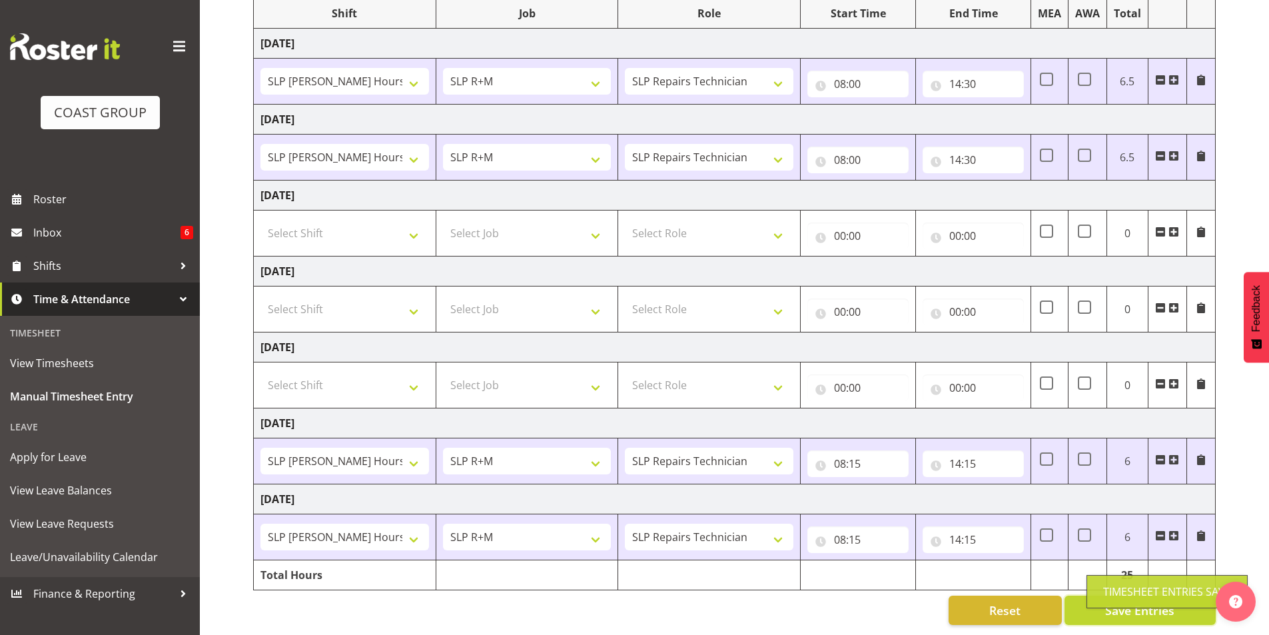
scroll to position [192, 0]
